Goal: Task Accomplishment & Management: Complete application form

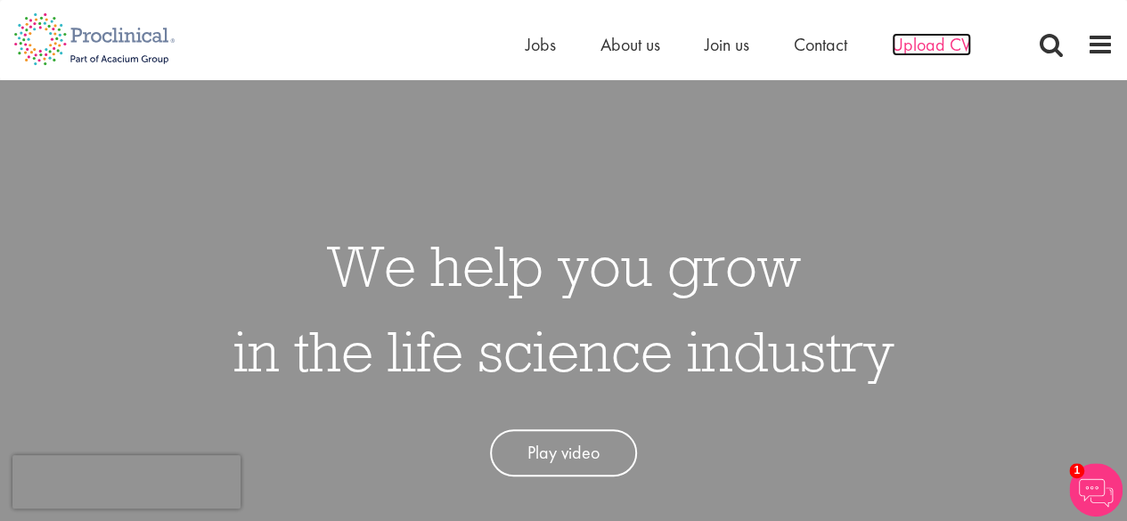
drag, startPoint x: 534, startPoint y: 340, endPoint x: 940, endPoint y: 47, distance: 501.0
click at [940, 47] on span "Upload CV" at bounding box center [931, 44] width 79 height 23
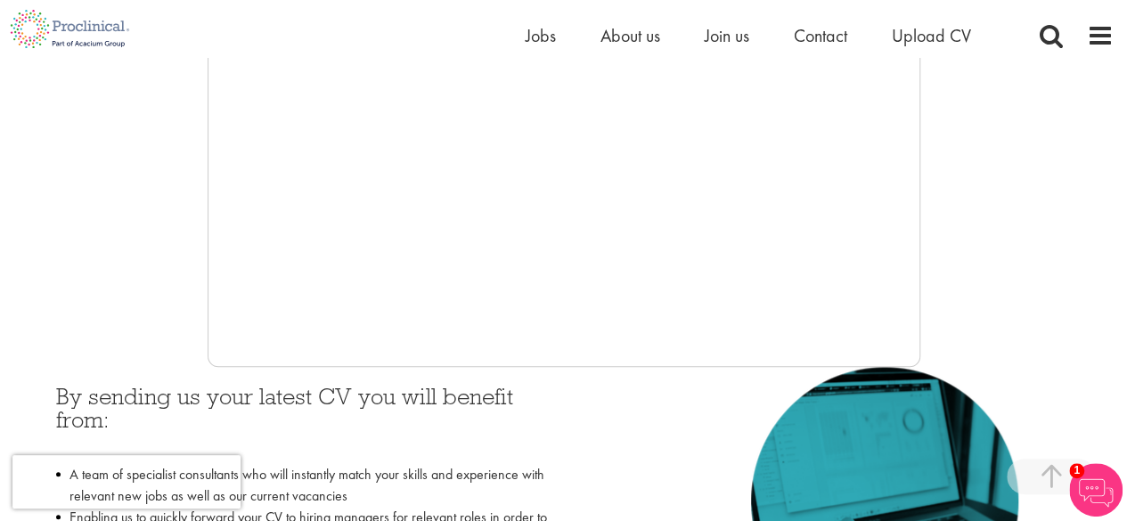
scroll to position [644, 0]
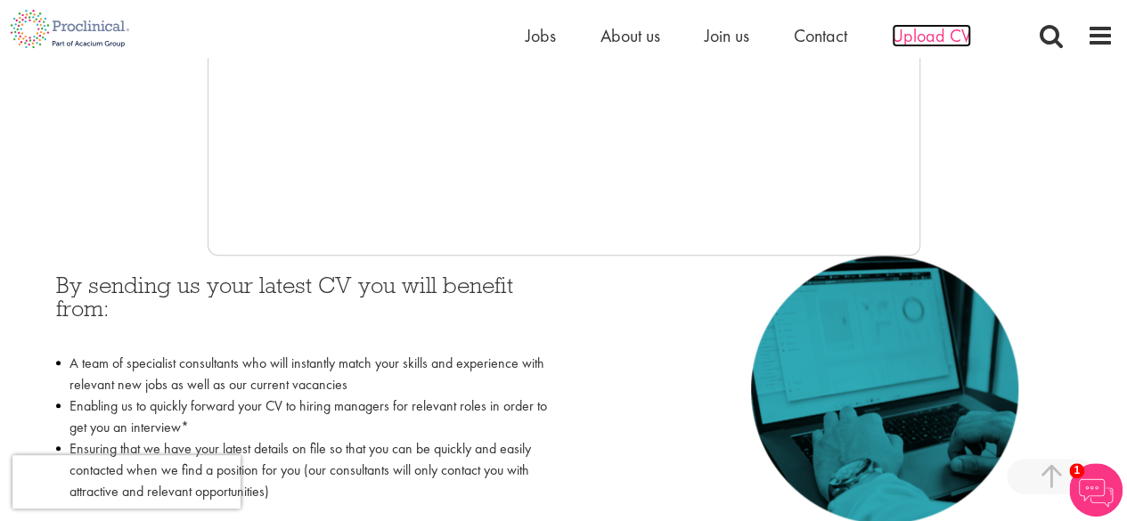
click at [935, 39] on span "Upload CV" at bounding box center [931, 35] width 79 height 23
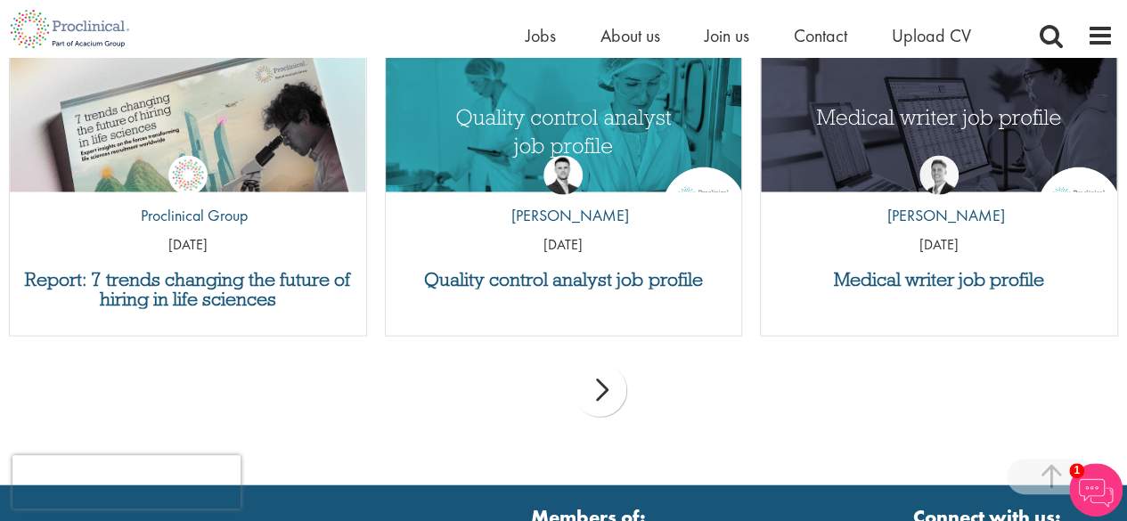
scroll to position [1802, 0]
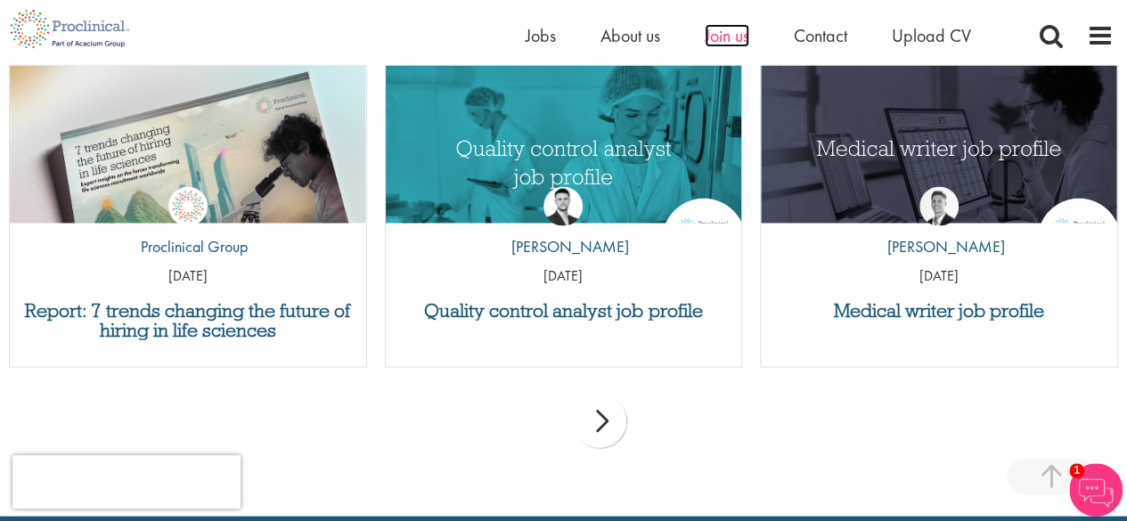
click at [744, 31] on span "Join us" at bounding box center [727, 35] width 45 height 23
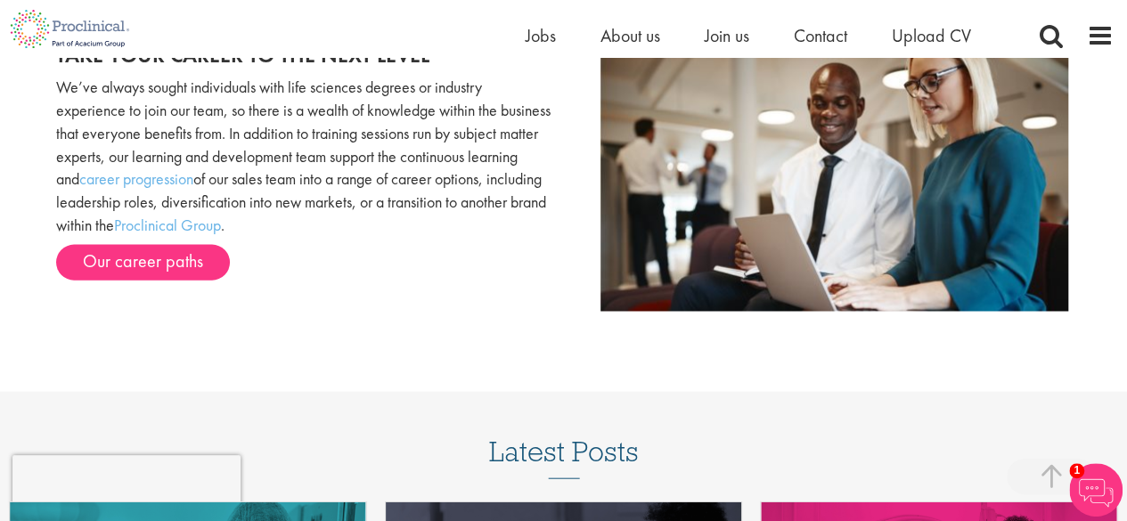
scroll to position [1849, 0]
